Goal: Transaction & Acquisition: Purchase product/service

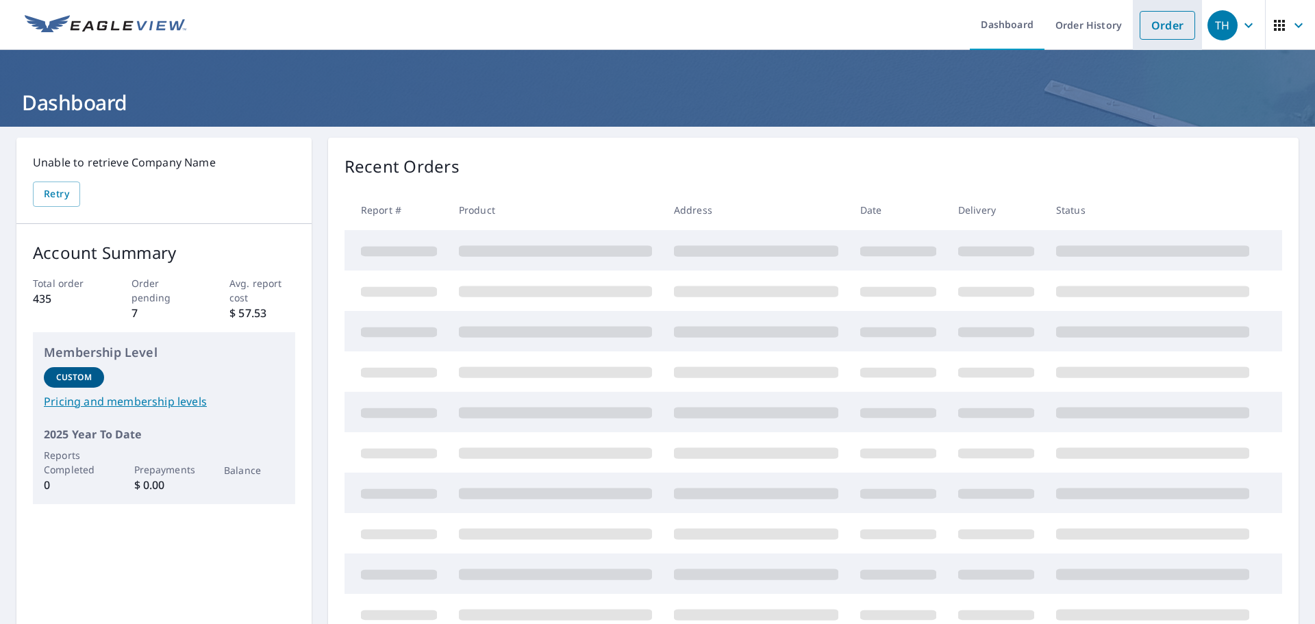
click at [1152, 26] on link "Order" at bounding box center [1167, 25] width 55 height 29
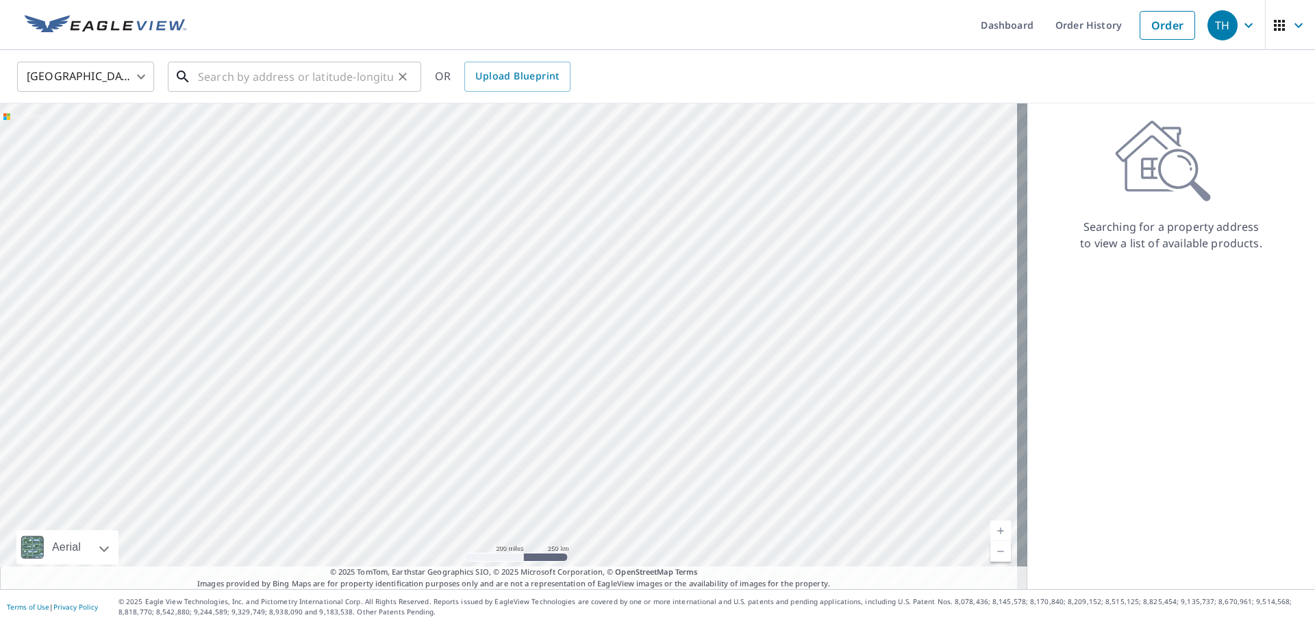
click at [203, 80] on input "text" at bounding box center [295, 77] width 195 height 38
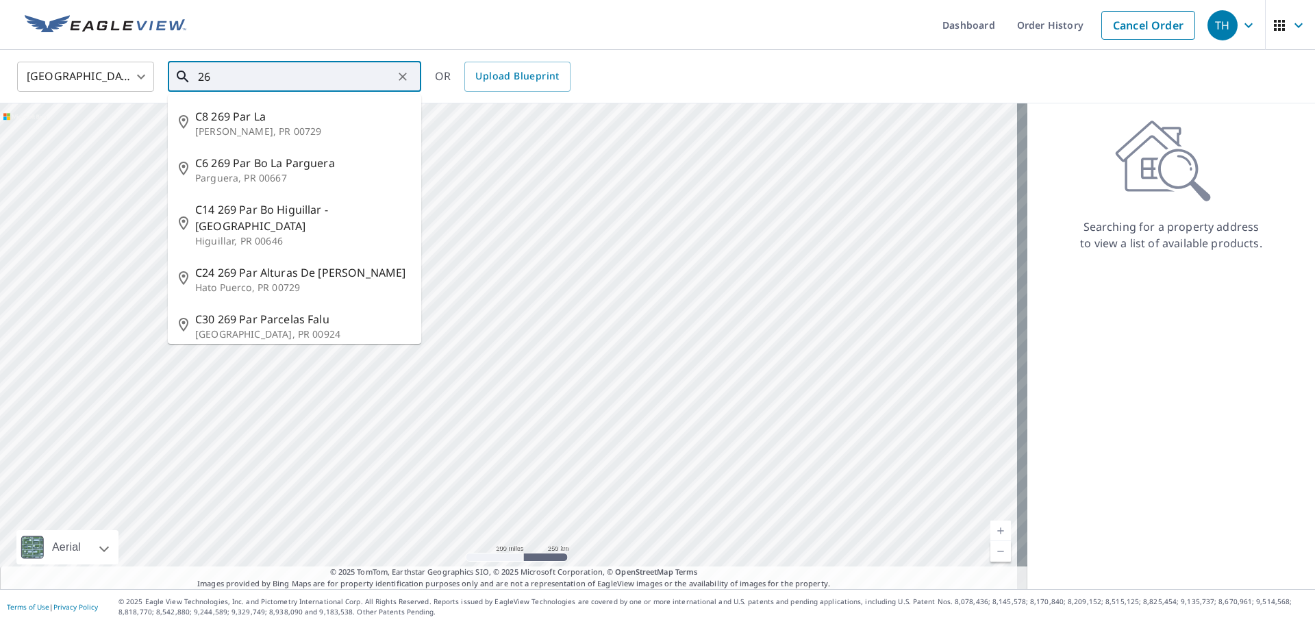
type input "2"
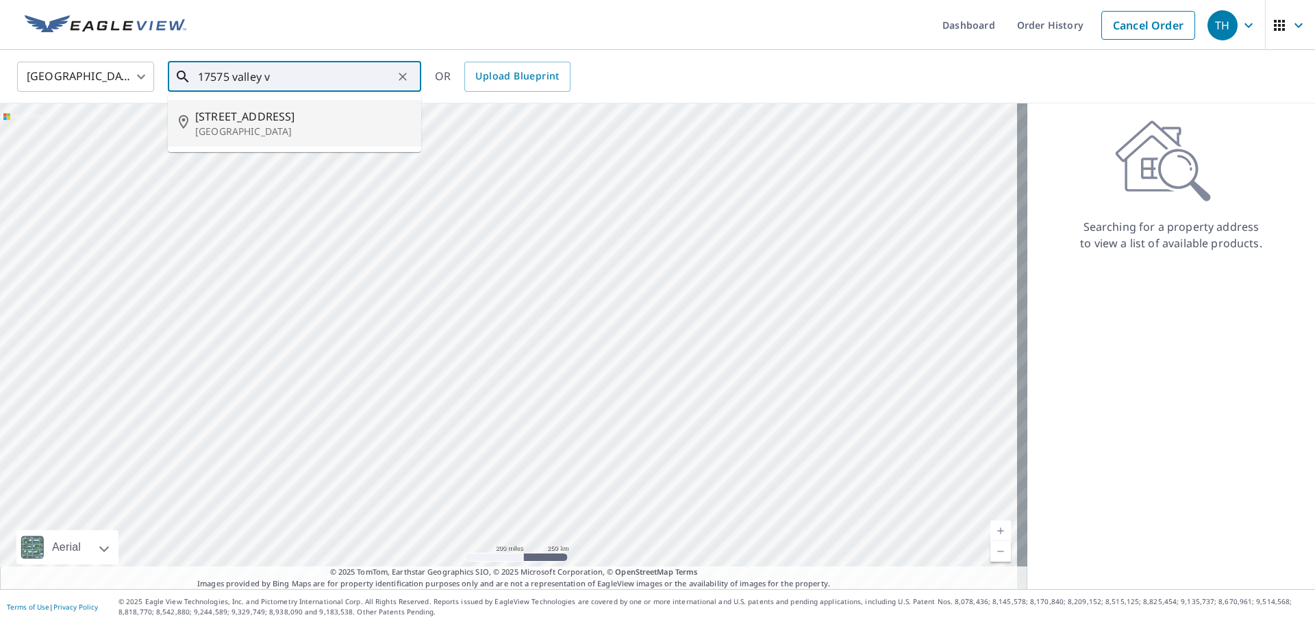
click at [238, 125] on p "[GEOGRAPHIC_DATA]" at bounding box center [302, 132] width 215 height 14
type input "[STREET_ADDRESS][PERSON_NAME]"
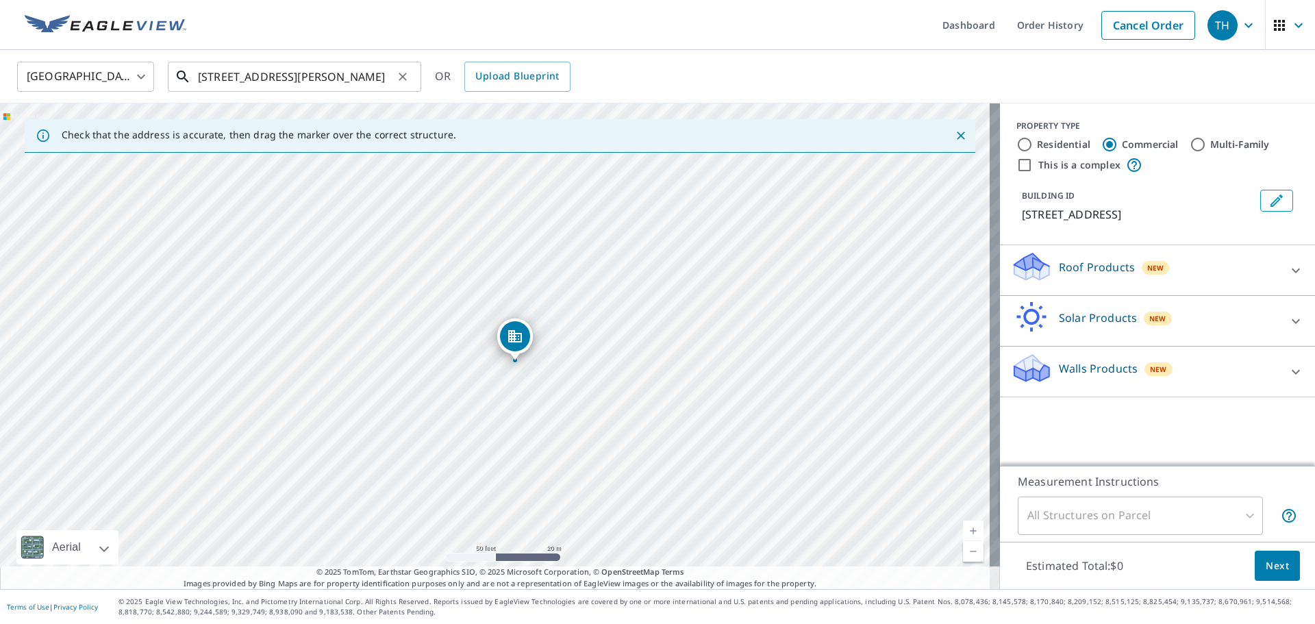
click at [339, 77] on input "[STREET_ADDRESS][PERSON_NAME]" at bounding box center [295, 77] width 195 height 38
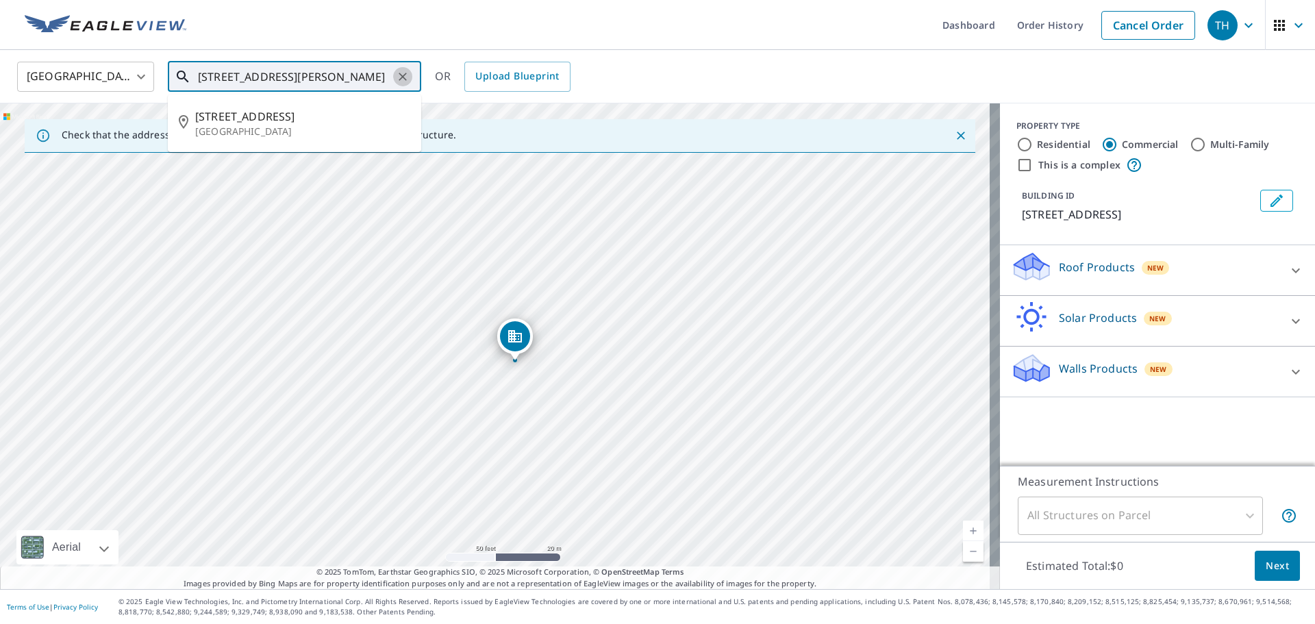
click at [400, 76] on icon "Clear" at bounding box center [403, 77] width 14 height 14
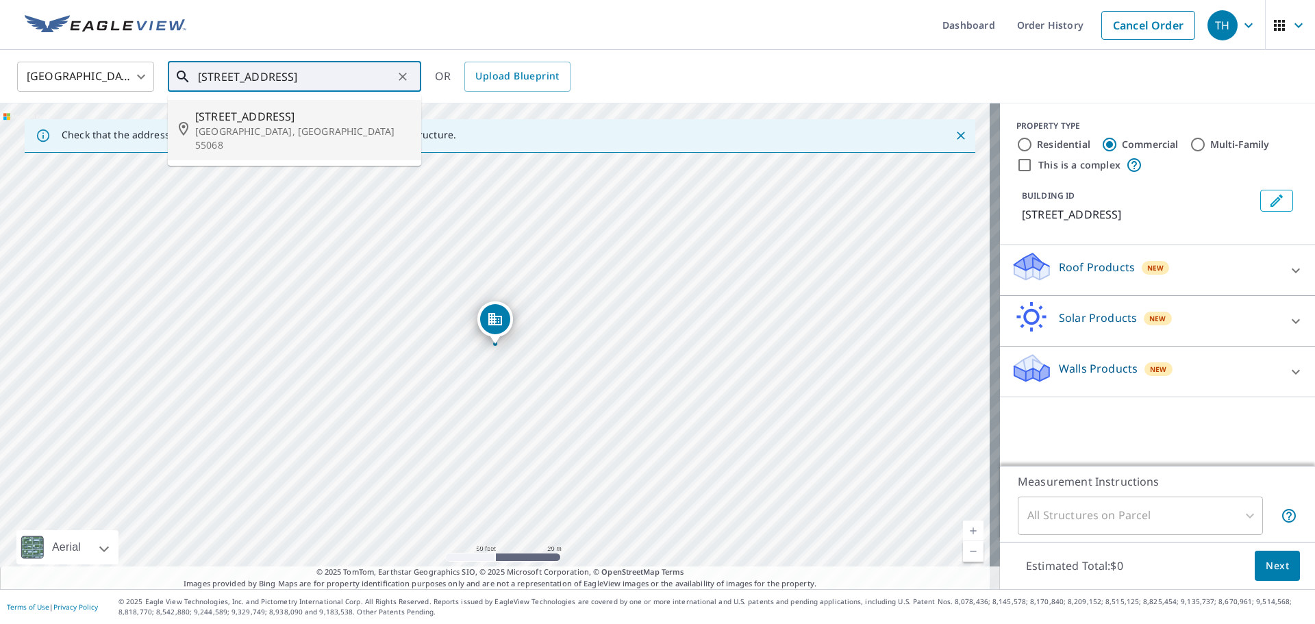
click at [384, 130] on p "[GEOGRAPHIC_DATA], [GEOGRAPHIC_DATA] 55068" at bounding box center [302, 138] width 215 height 27
type input "[STREET_ADDRESS]"
